Goal: Information Seeking & Learning: Check status

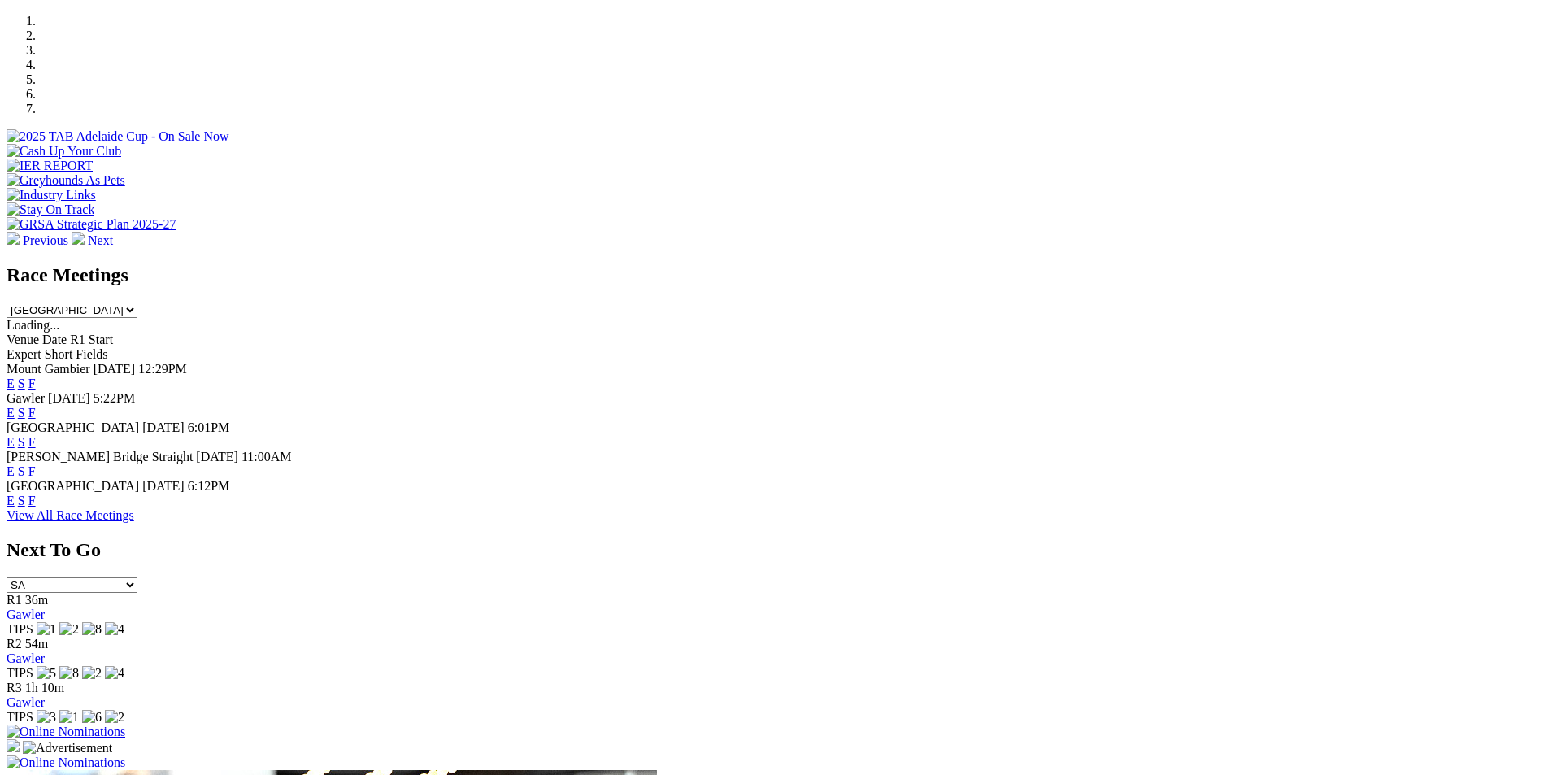
scroll to position [595, 0]
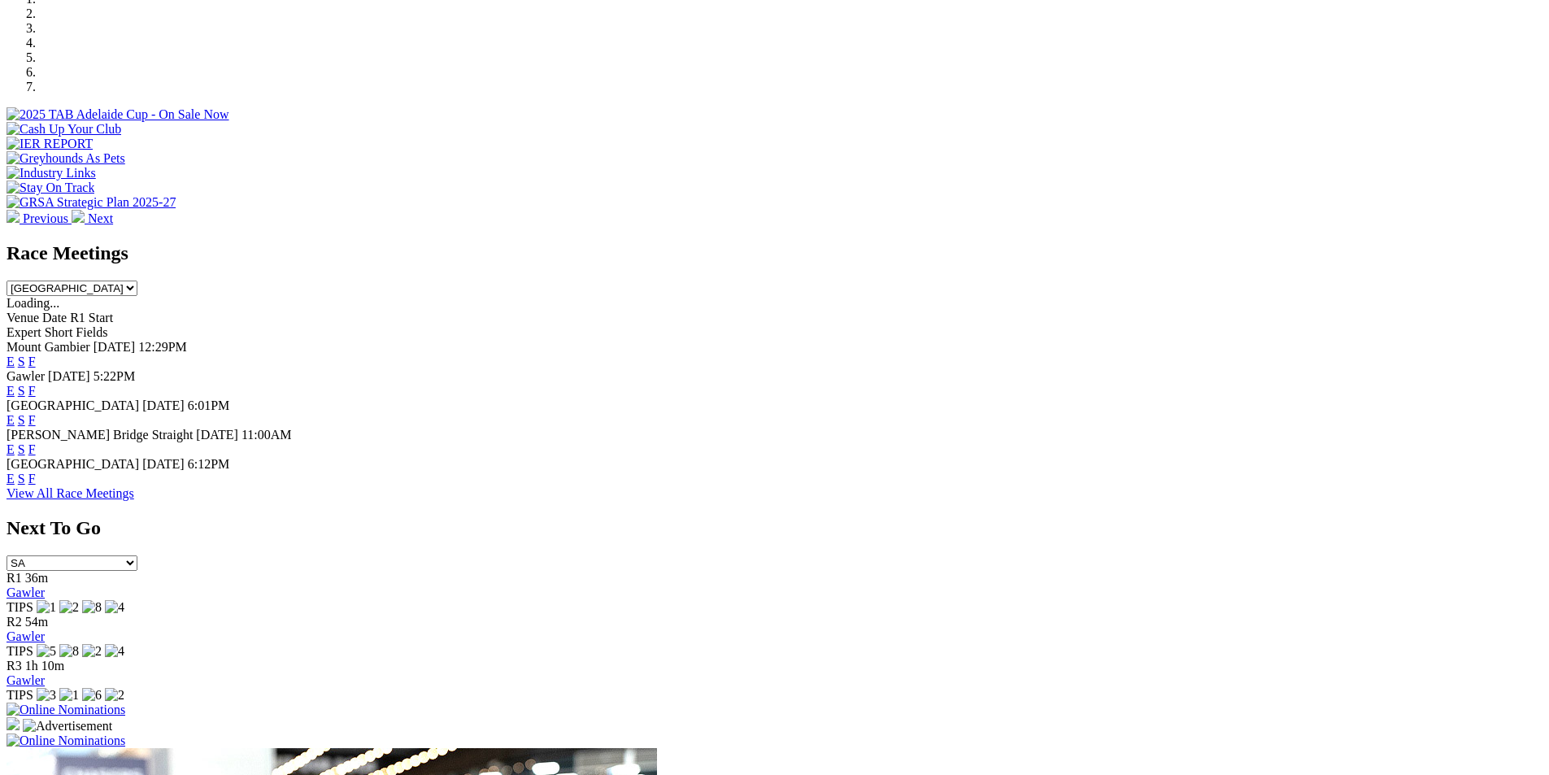
click at [36, 413] on link "F" at bounding box center [31, 420] width 7 height 14
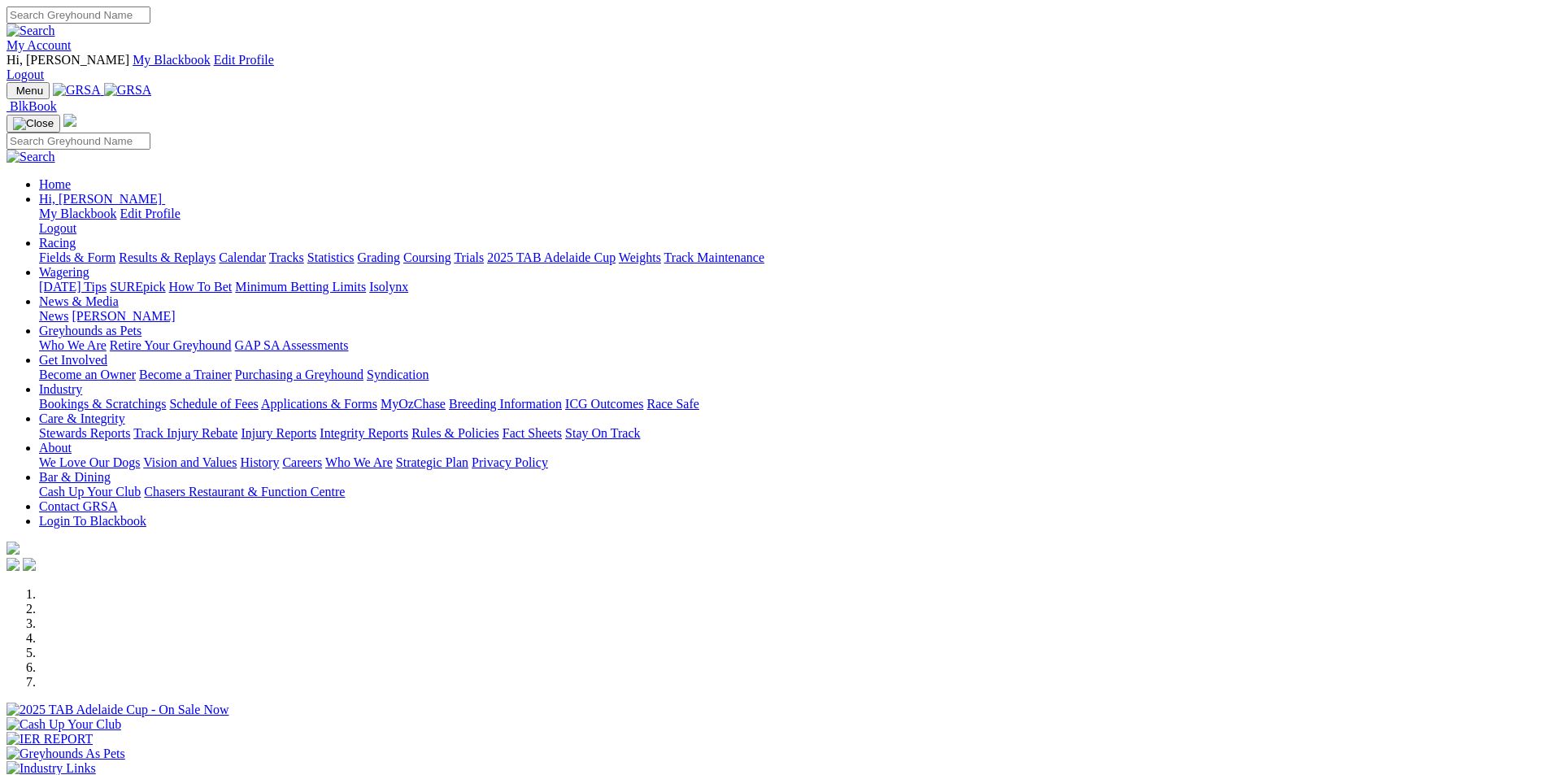
click at [215, 250] on link "Results & Replays" at bounding box center [167, 257] width 97 height 14
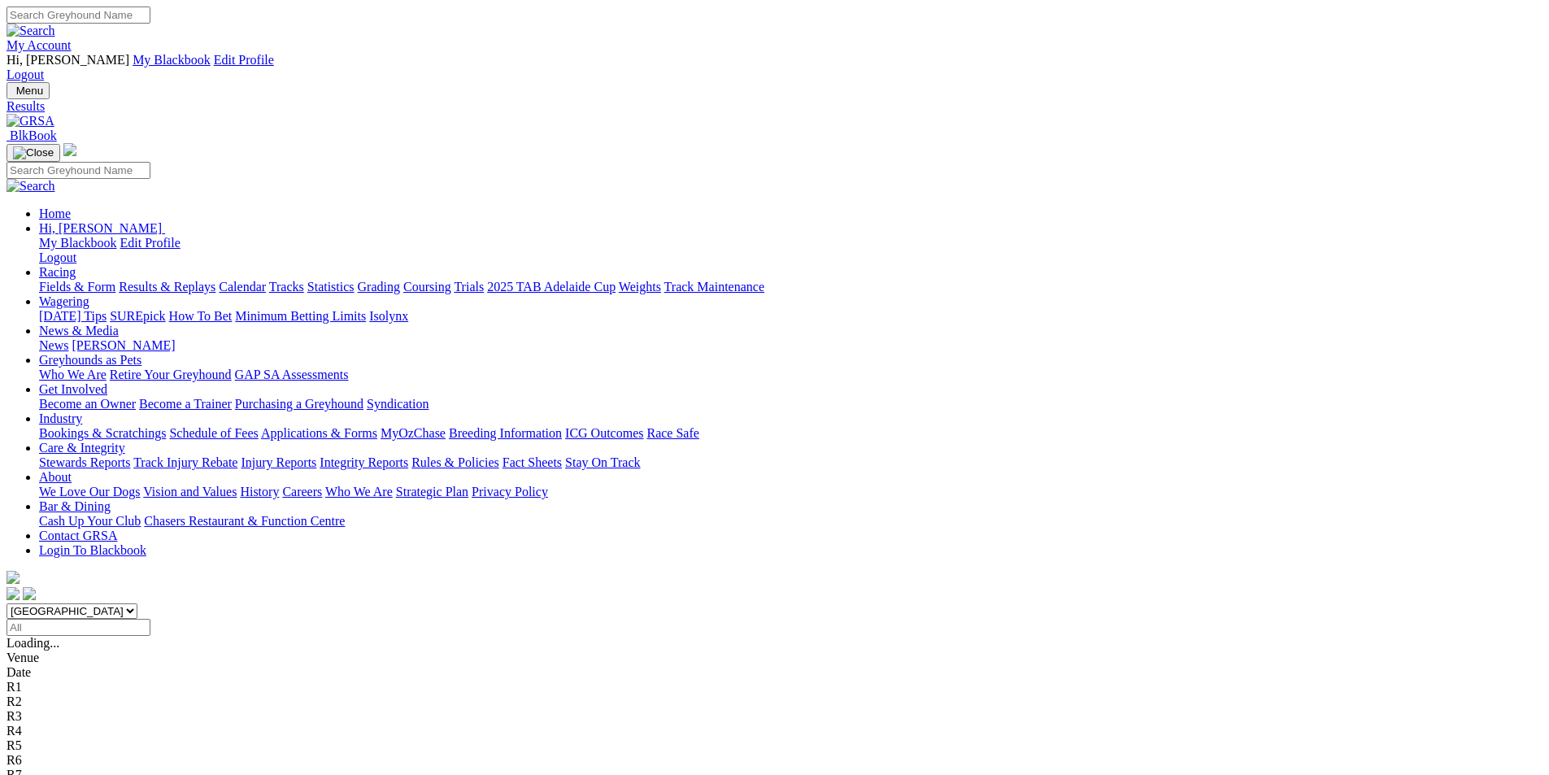
click at [119, 636] on span "12 races" at bounding box center [97, 643] width 43 height 14
